Goal: Information Seeking & Learning: Learn about a topic

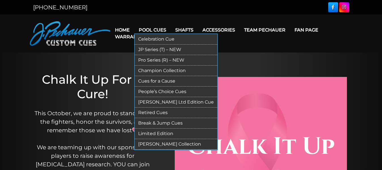
click at [156, 111] on link "Retired Cues" at bounding box center [176, 112] width 82 height 10
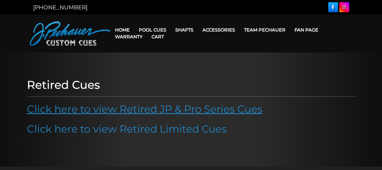
click at [144, 110] on link "Click here to view Retired JP & Pro Series Cues" at bounding box center [145, 109] width 236 height 12
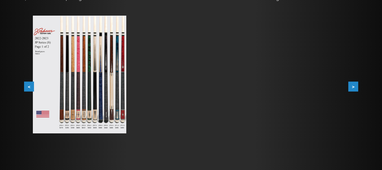
scroll to position [103, 0]
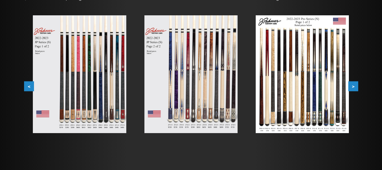
click at [353, 83] on button ">" at bounding box center [354, 86] width 10 height 10
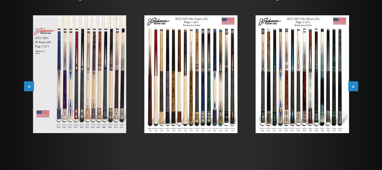
click at [353, 83] on button ">" at bounding box center [354, 86] width 10 height 10
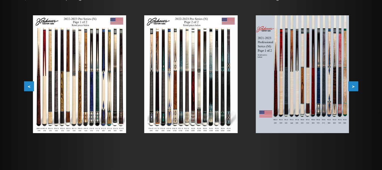
click at [357, 85] on button ">" at bounding box center [354, 86] width 10 height 10
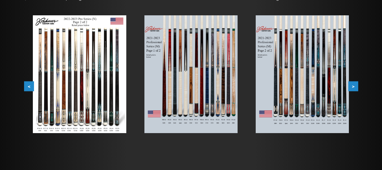
click at [357, 85] on button ">" at bounding box center [354, 86] width 10 height 10
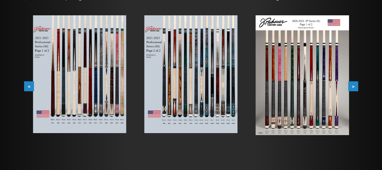
click at [357, 85] on button ">" at bounding box center [354, 86] width 10 height 10
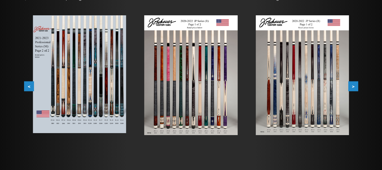
click at [357, 85] on button ">" at bounding box center [354, 86] width 10 height 10
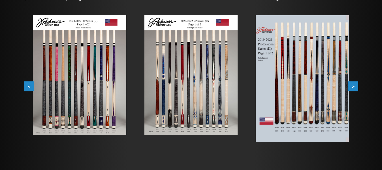
click at [357, 85] on button ">" at bounding box center [354, 86] width 10 height 10
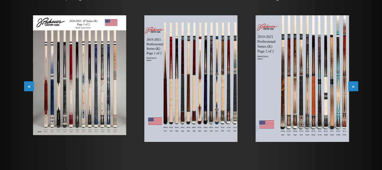
click at [357, 85] on button ">" at bounding box center [354, 86] width 10 height 10
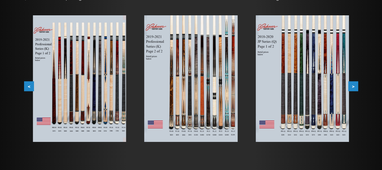
click at [357, 85] on button ">" at bounding box center [354, 86] width 10 height 10
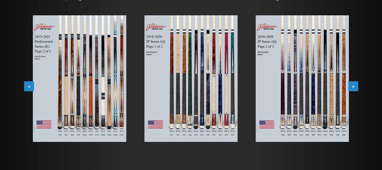
click at [357, 85] on button ">" at bounding box center [354, 86] width 10 height 10
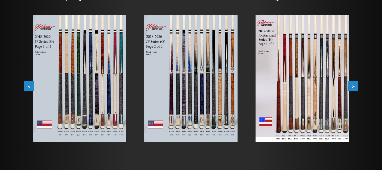
click at [357, 85] on button ">" at bounding box center [354, 86] width 10 height 10
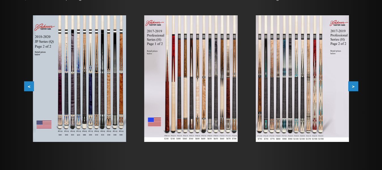
click at [357, 85] on button ">" at bounding box center [354, 86] width 10 height 10
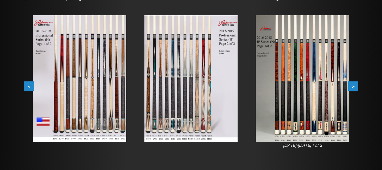
click at [357, 85] on button ">" at bounding box center [354, 86] width 10 height 10
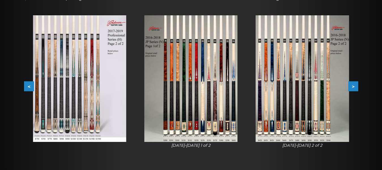
click at [357, 85] on button ">" at bounding box center [354, 86] width 10 height 10
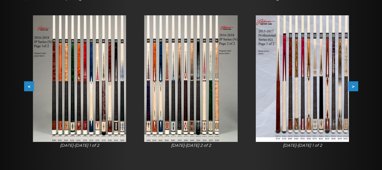
click at [357, 85] on button ">" at bounding box center [354, 86] width 10 height 10
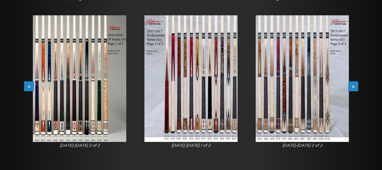
click at [357, 85] on button ">" at bounding box center [354, 86] width 10 height 10
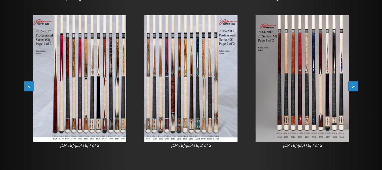
click at [357, 85] on button ">" at bounding box center [354, 86] width 10 height 10
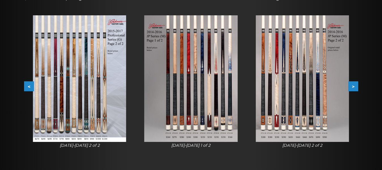
click at [357, 85] on button ">" at bounding box center [354, 86] width 10 height 10
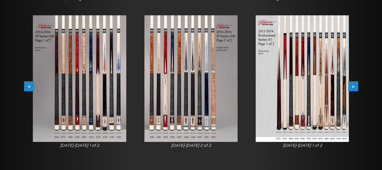
click at [357, 85] on button ">" at bounding box center [354, 86] width 10 height 10
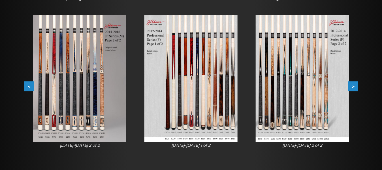
click at [357, 85] on button ">" at bounding box center [354, 86] width 10 height 10
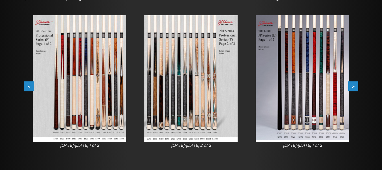
click at [357, 85] on button ">" at bounding box center [354, 86] width 10 height 10
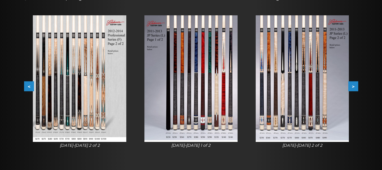
click at [357, 85] on button ">" at bounding box center [354, 86] width 10 height 10
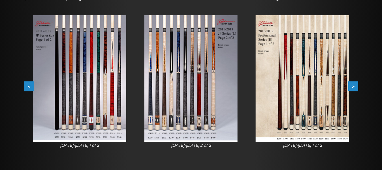
click at [357, 85] on button ">" at bounding box center [354, 86] width 10 height 10
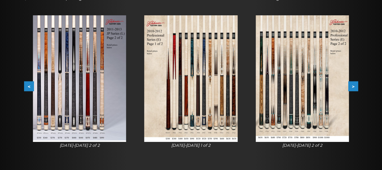
click at [357, 85] on button ">" at bounding box center [354, 86] width 10 height 10
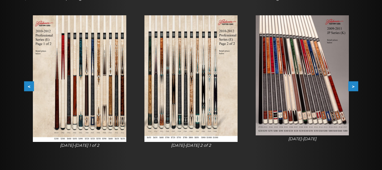
click at [357, 85] on button ">" at bounding box center [354, 86] width 10 height 10
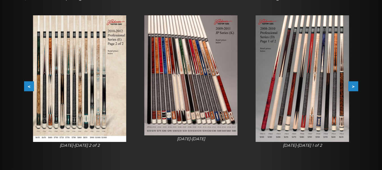
click at [357, 85] on button ">" at bounding box center [354, 86] width 10 height 10
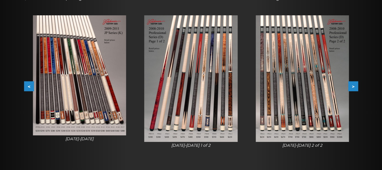
click at [357, 85] on button ">" at bounding box center [354, 86] width 10 height 10
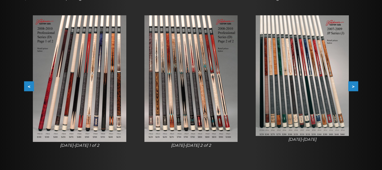
click at [357, 85] on button ">" at bounding box center [354, 86] width 10 height 10
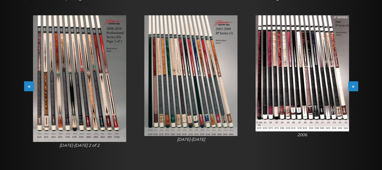
click at [357, 85] on button ">" at bounding box center [354, 86] width 10 height 10
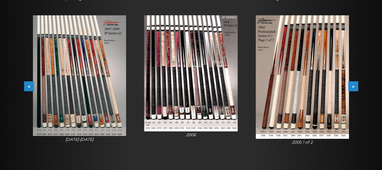
click at [357, 85] on button ">" at bounding box center [354, 86] width 10 height 10
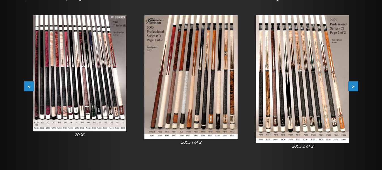
click at [357, 85] on button ">" at bounding box center [354, 86] width 10 height 10
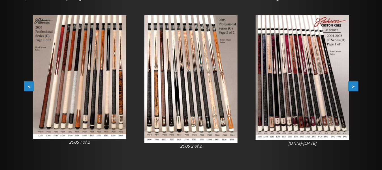
click at [357, 85] on button ">" at bounding box center [354, 86] width 10 height 10
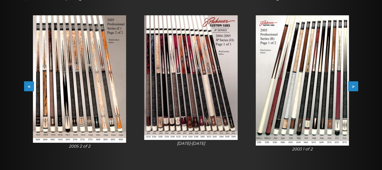
click at [357, 85] on button ">" at bounding box center [354, 86] width 10 height 10
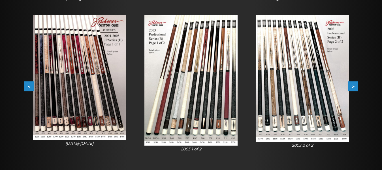
click at [357, 85] on button ">" at bounding box center [354, 86] width 10 height 10
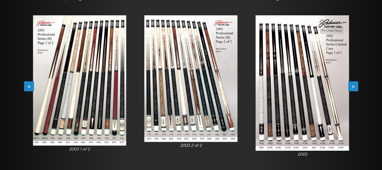
click at [63, 106] on img at bounding box center [79, 80] width 93 height 130
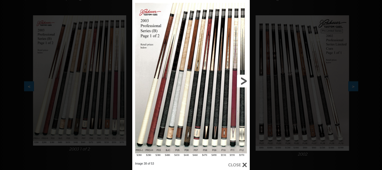
click at [242, 79] on link at bounding box center [223, 81] width 53 height 162
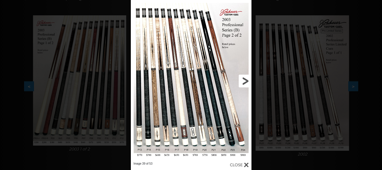
click at [249, 81] on link at bounding box center [224, 81] width 54 height 162
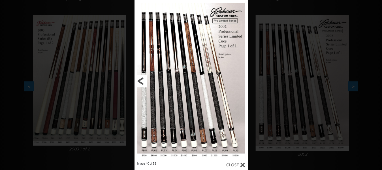
click at [141, 80] on link at bounding box center [160, 81] width 51 height 162
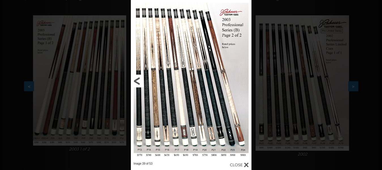
click at [135, 82] on link at bounding box center [158, 81] width 54 height 162
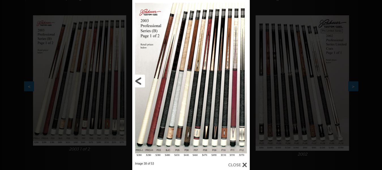
click at [135, 82] on link at bounding box center [158, 81] width 53 height 162
